Goal: Information Seeking & Learning: Learn about a topic

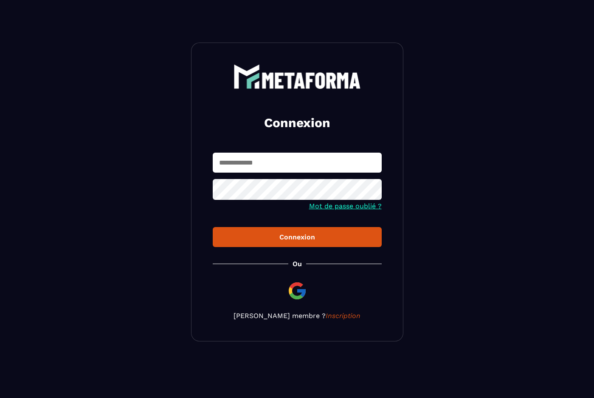
type input "**********"
click at [288, 237] on div "Connexion" at bounding box center [297, 237] width 155 height 8
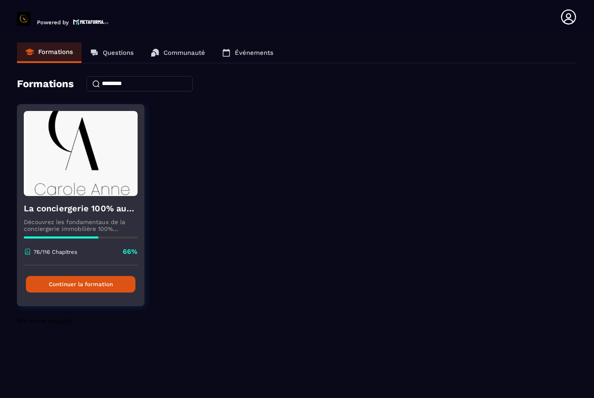
click at [74, 282] on button "Continuer la formation" at bounding box center [81, 284] width 110 height 17
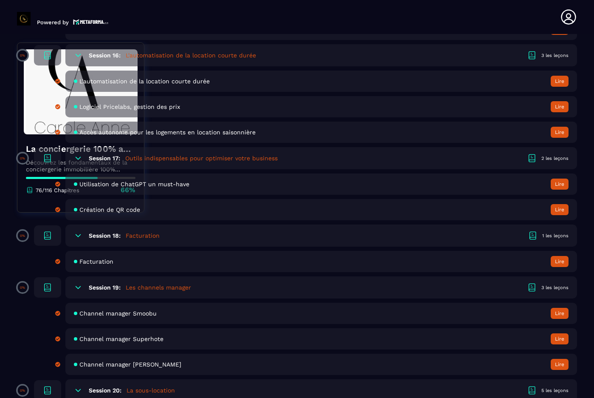
scroll to position [1834, 0]
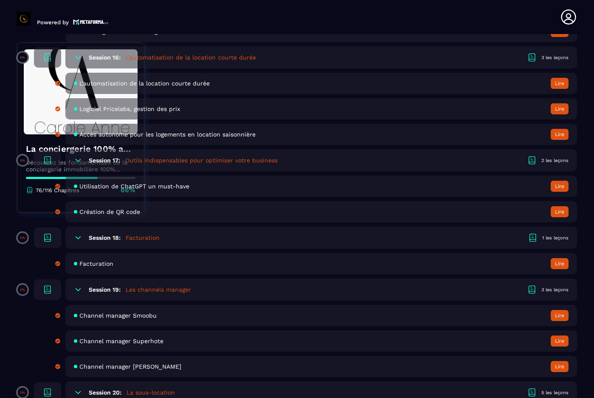
click at [88, 262] on span "Facturation" at bounding box center [96, 263] width 34 height 7
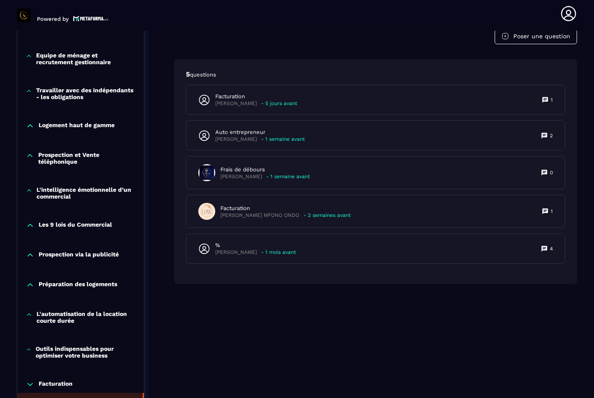
scroll to position [445, 0]
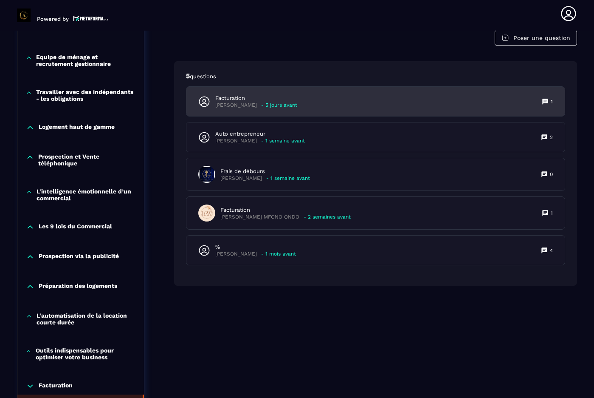
click at [325, 107] on div "Facturation [PERSON_NAME] - 5 jours avant 1" at bounding box center [375, 101] width 378 height 29
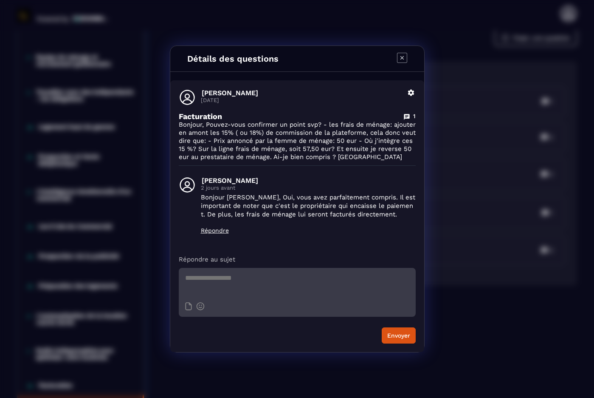
click at [401, 57] on icon "Modal window" at bounding box center [401, 57] width 3 height 3
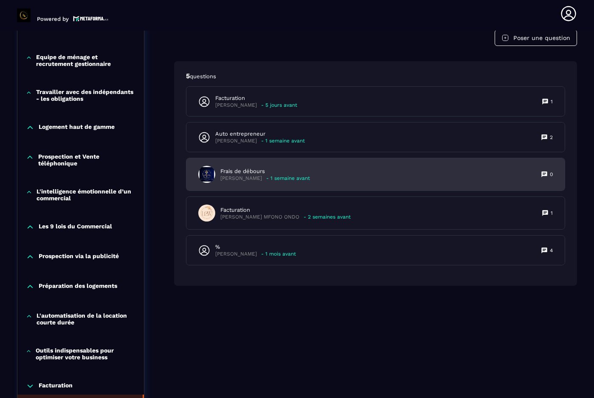
click at [350, 172] on div "Frais de débours [PERSON_NAME] - 1 semaine avant 0" at bounding box center [375, 174] width 378 height 32
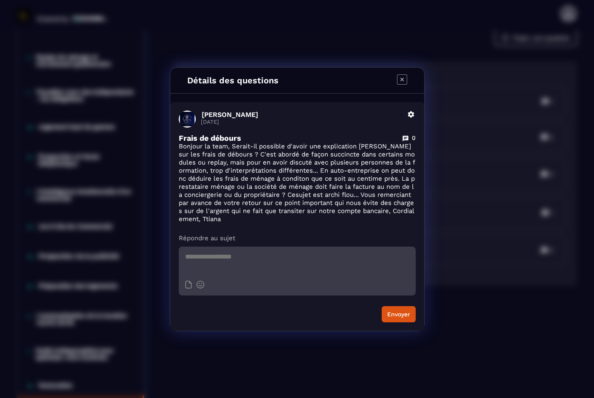
click at [402, 79] on icon "Modal window" at bounding box center [401, 78] width 3 height 3
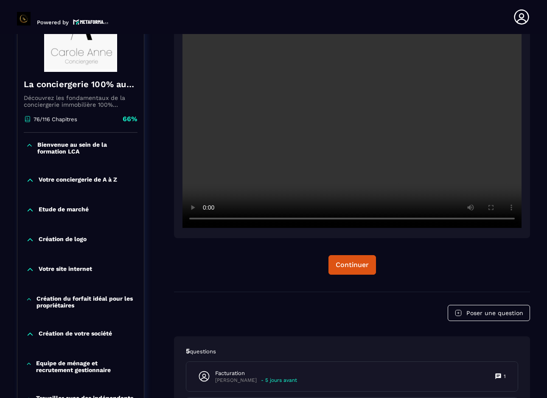
scroll to position [332, 0]
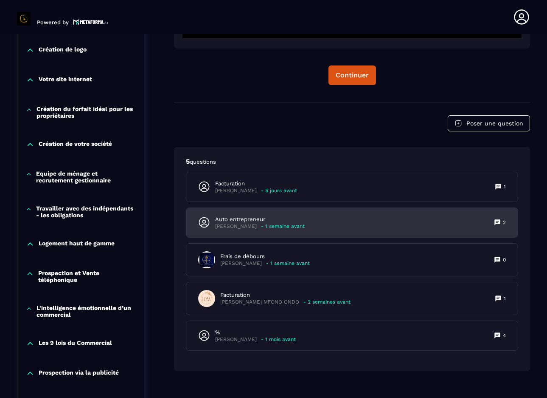
click at [270, 220] on p "Auto entrepreneur" at bounding box center [260, 219] width 90 height 8
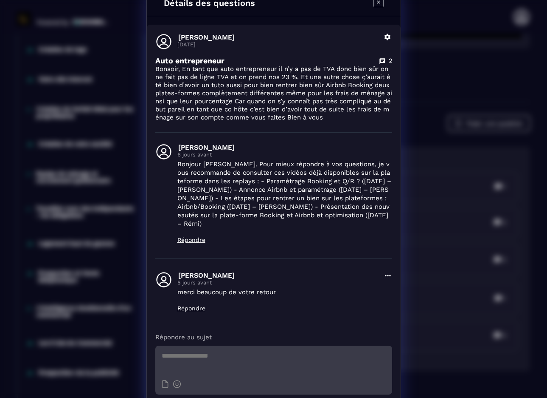
scroll to position [0, 0]
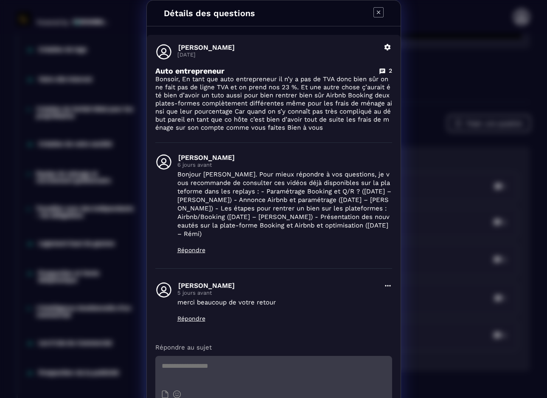
click at [377, 13] on icon "Modal window" at bounding box center [379, 12] width 10 height 10
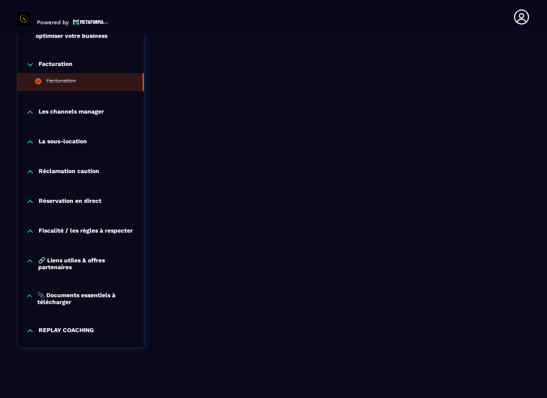
scroll to position [775, 0]
click at [30, 329] on icon at bounding box center [30, 330] width 5 height 3
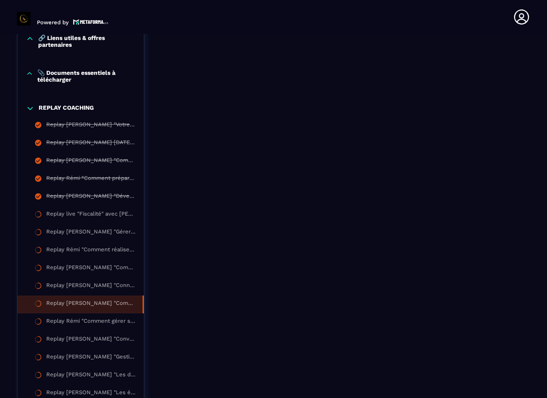
scroll to position [976, 0]
